Goal: Navigation & Orientation: Find specific page/section

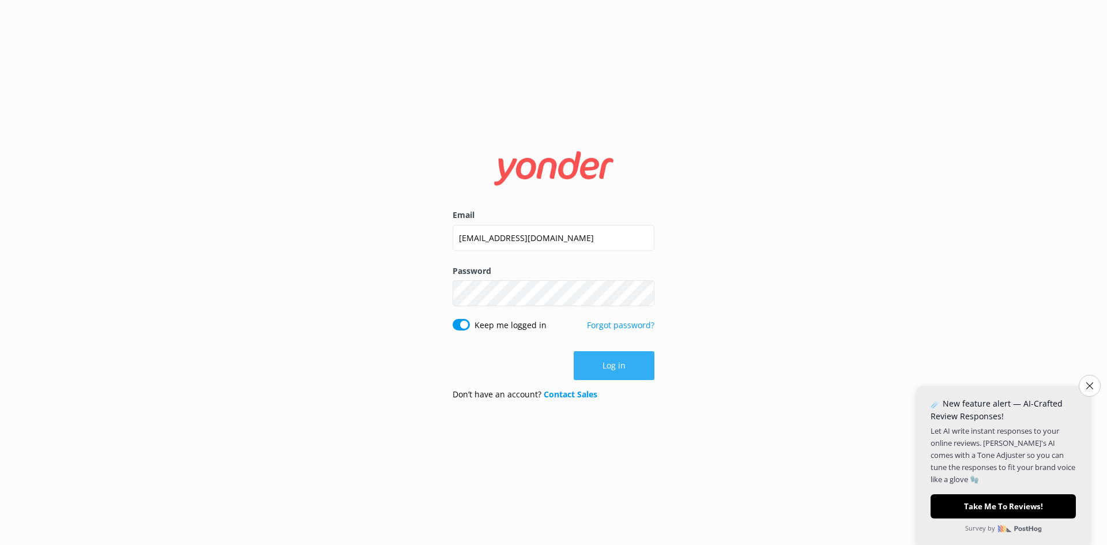
click at [618, 373] on button "Log in" at bounding box center [613, 365] width 81 height 29
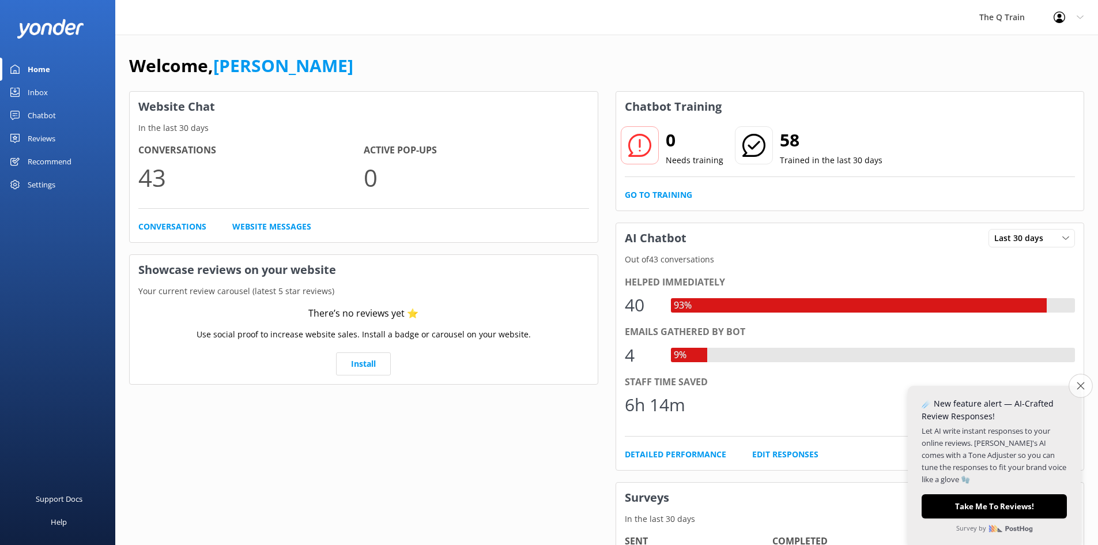
click at [1080, 385] on icon "Close survey" at bounding box center [1080, 385] width 7 height 7
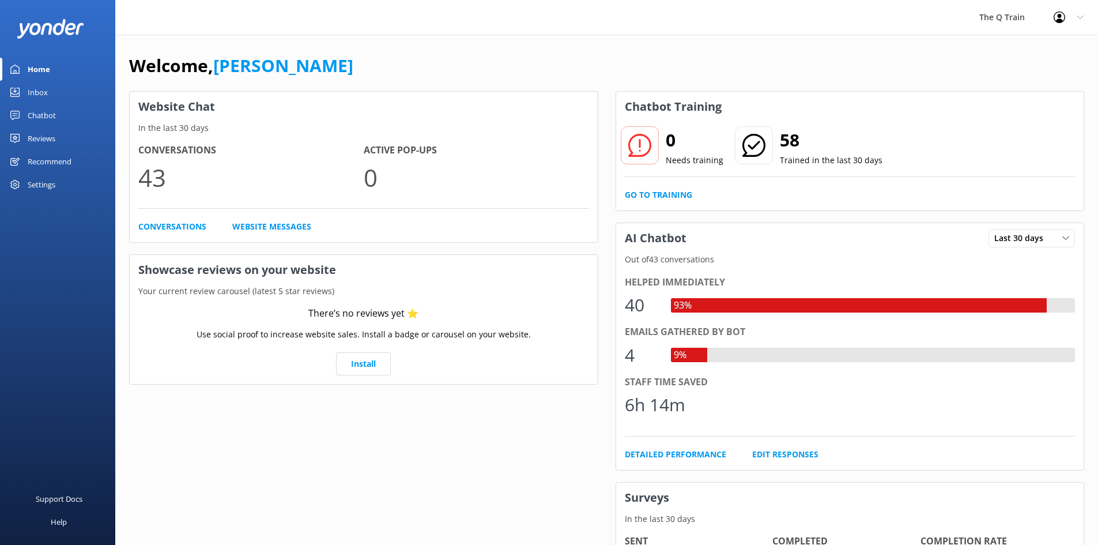
click at [292, 35] on div "The Q Train Profile Settings Logout" at bounding box center [549, 17] width 1098 height 35
click at [47, 115] on div "Chatbot" at bounding box center [42, 115] width 28 height 23
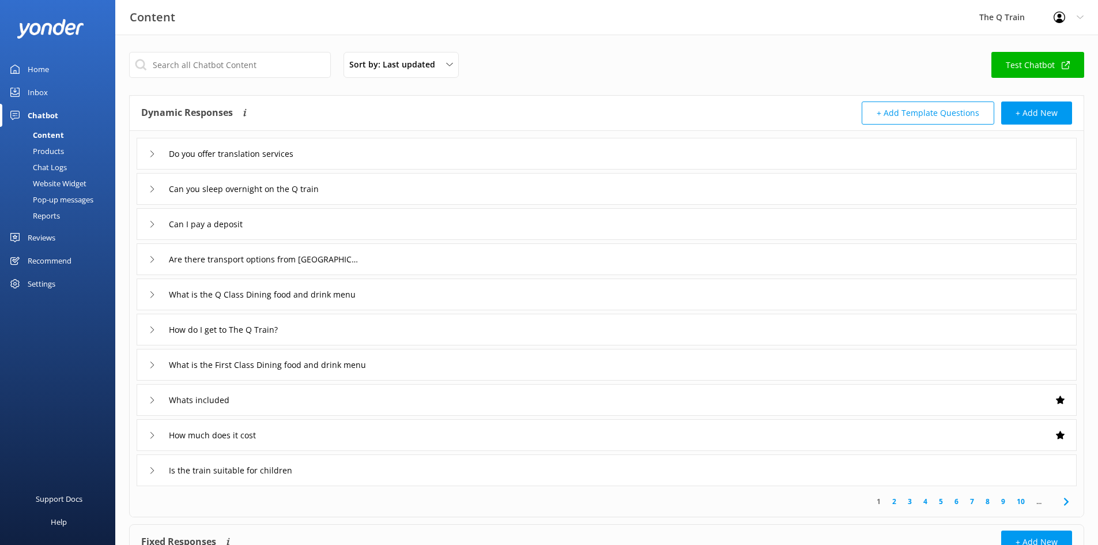
click at [43, 88] on div "Inbox" at bounding box center [38, 92] width 20 height 23
